Goal: Task Accomplishment & Management: Manage account settings

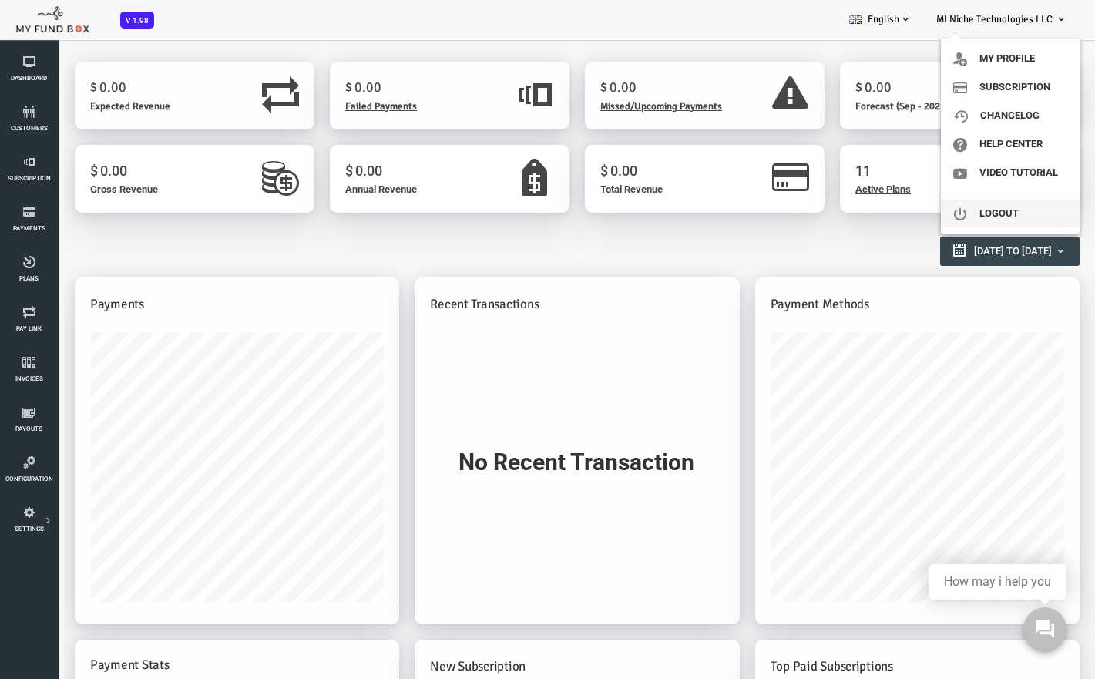
click at [978, 223] on link "Logout" at bounding box center [1010, 214] width 139 height 28
click at [1006, 169] on link "Video Tutorial" at bounding box center [1010, 173] width 139 height 28
